Goal: Transaction & Acquisition: Purchase product/service

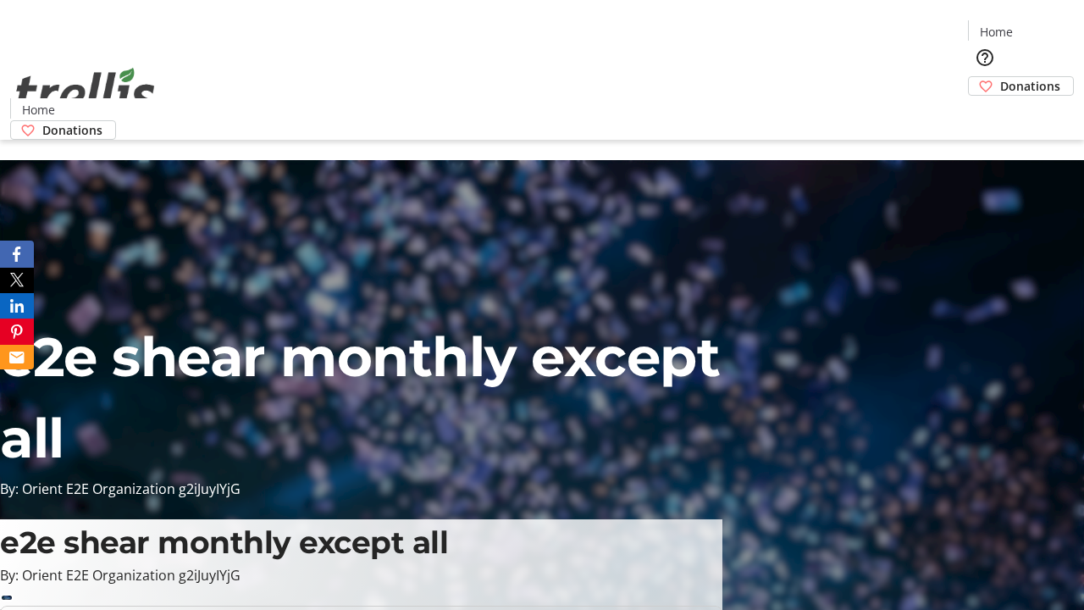
click at [1000, 77] on span "Donations" at bounding box center [1030, 86] width 60 height 18
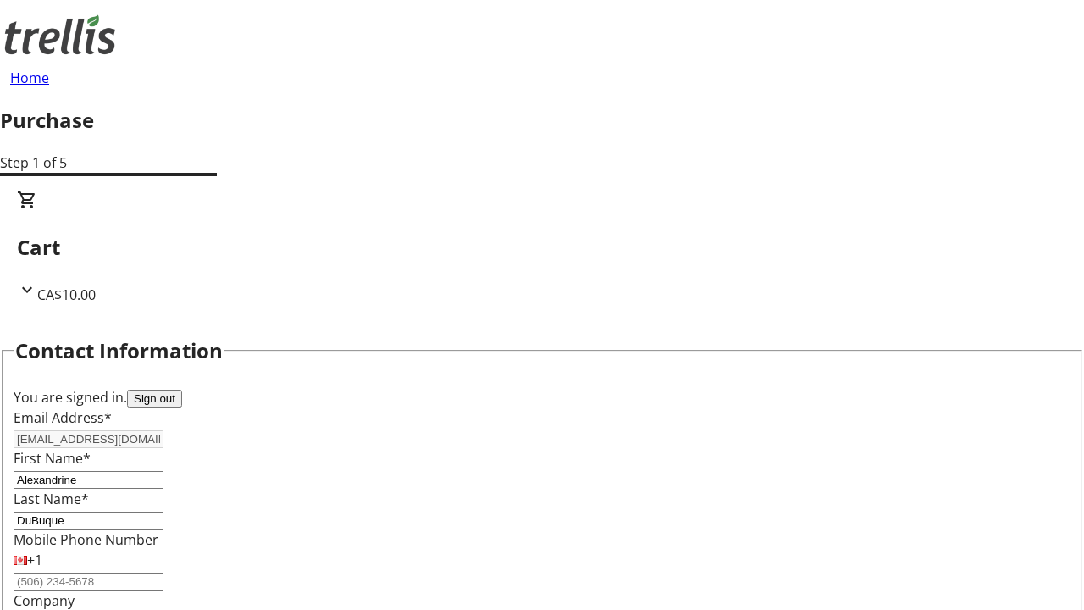
select select "CA"
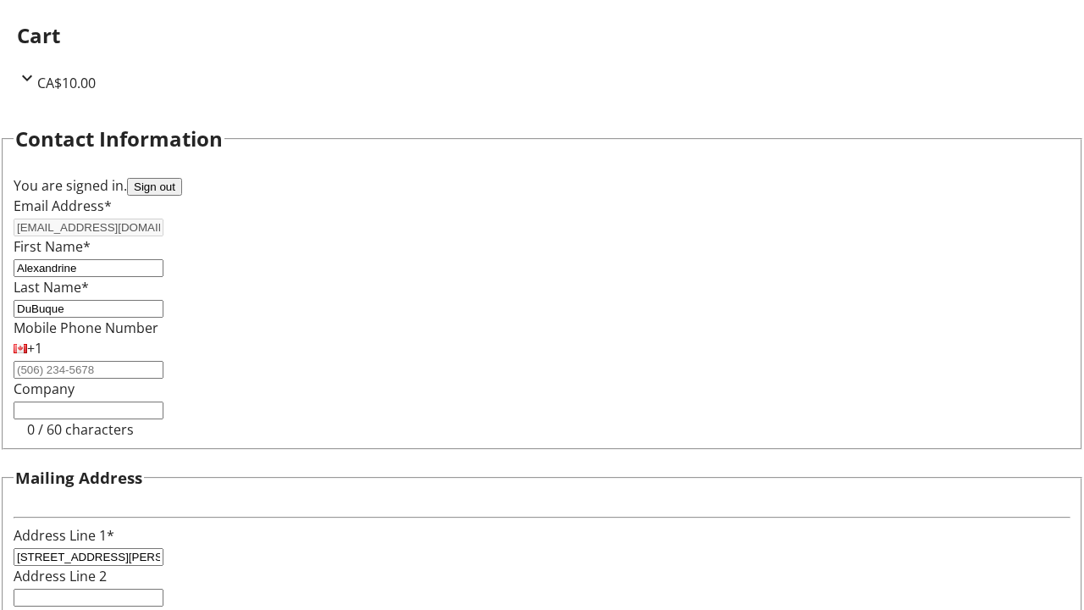
select select "BC"
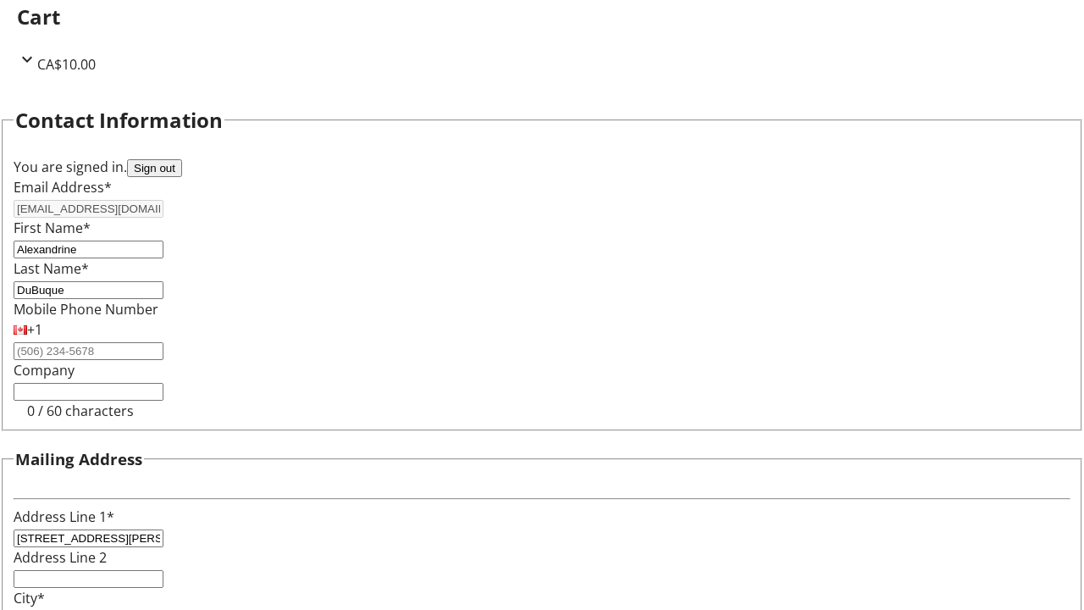
type input "Kelowna"
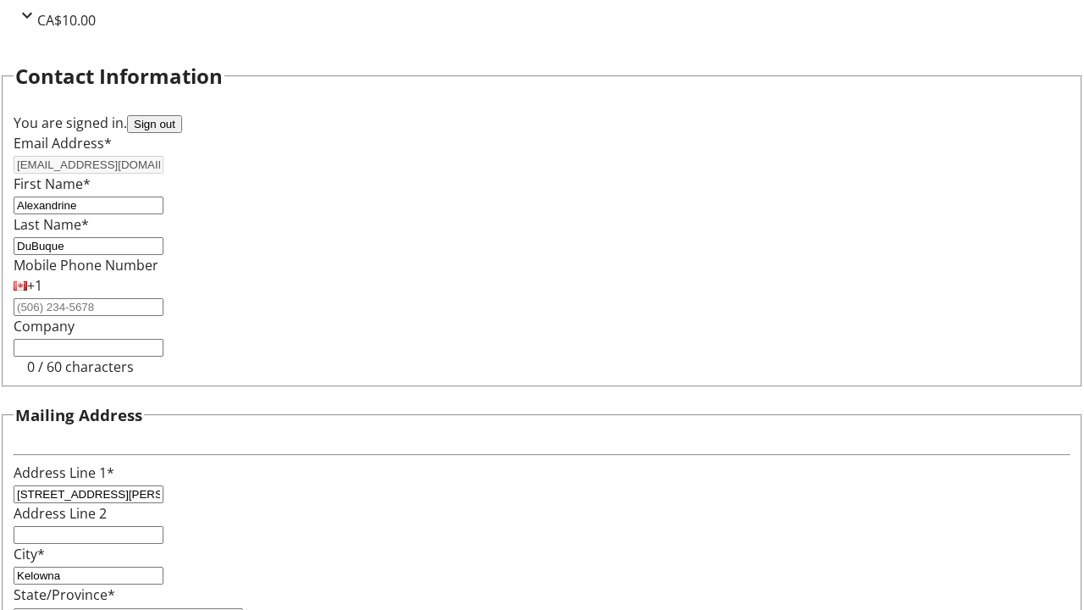
type input "V1Y 0C2"
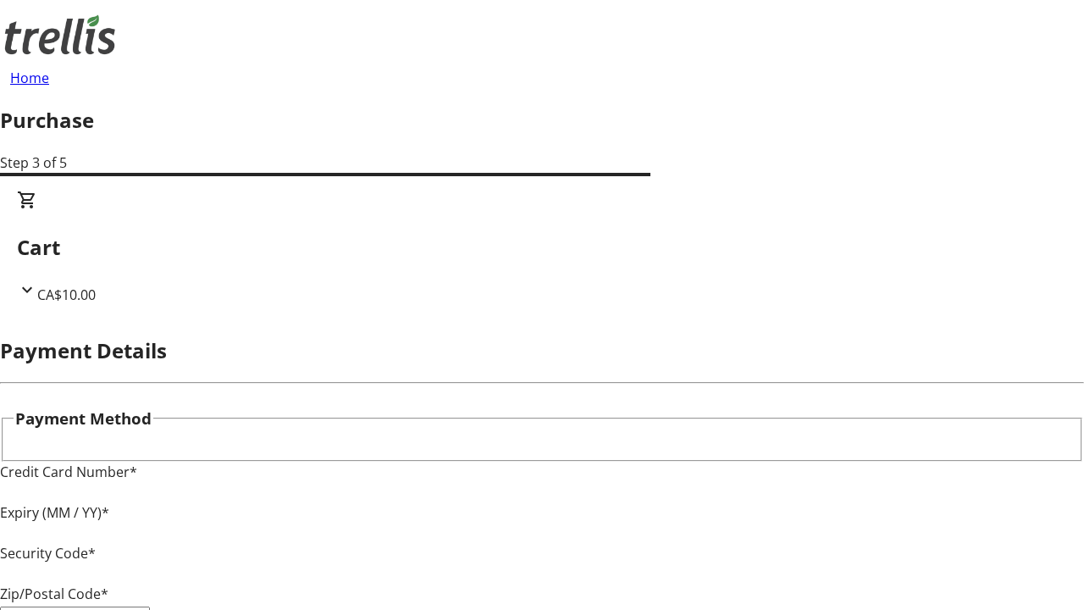
type input "V1Y 0C2"
